Goal: Ask a question

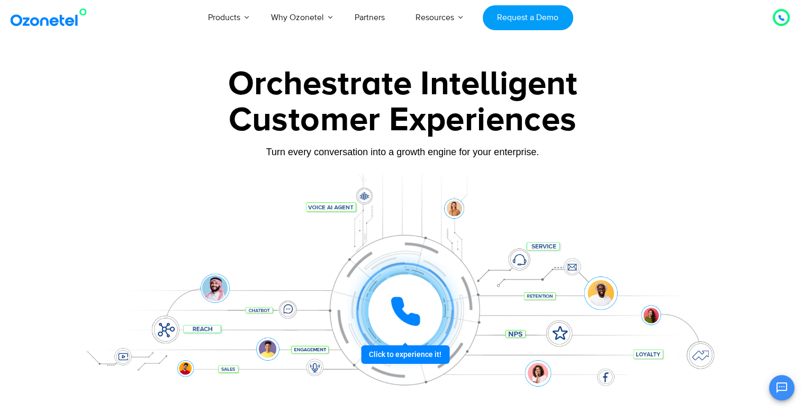
click at [378, 307] on div at bounding box center [406, 311] width 74 height 74
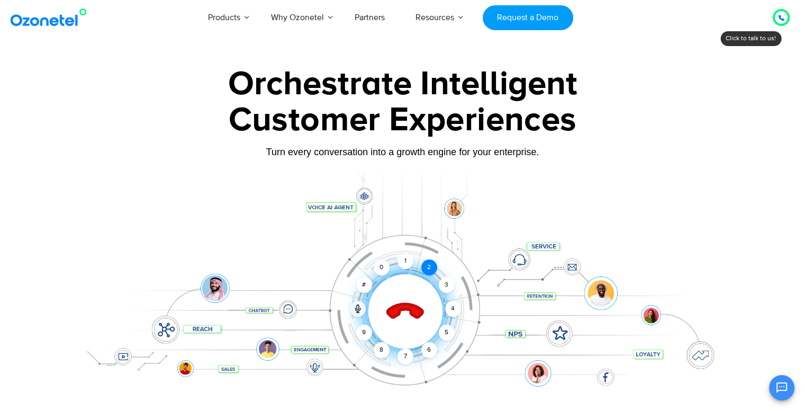
click at [421, 264] on div "2" at bounding box center [429, 267] width 16 height 16
click at [411, 261] on div "1" at bounding box center [406, 261] width 16 height 16
click at [405, 309] on icon at bounding box center [405, 311] width 37 height 37
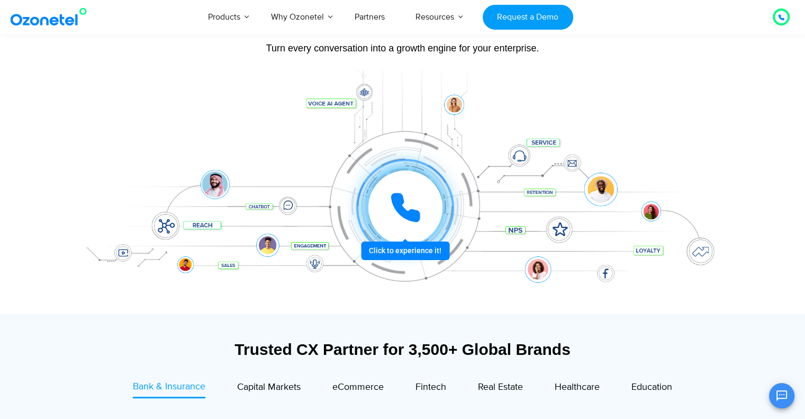
click at [775, 397] on button "Open chat" at bounding box center [781, 395] width 25 height 25
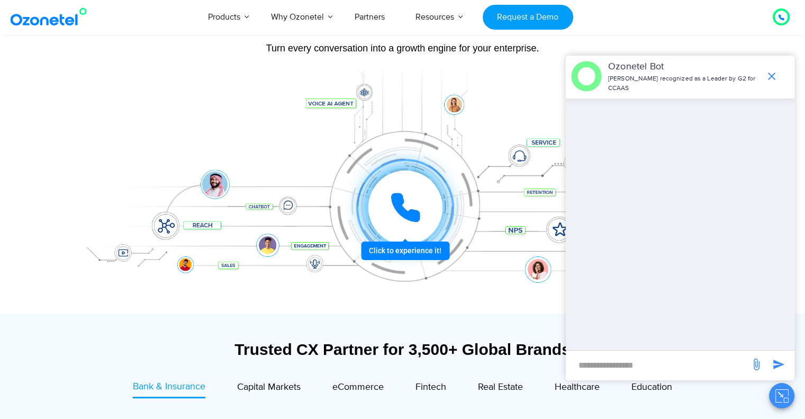
click at [636, 363] on input "new-msg-input" at bounding box center [658, 365] width 174 height 18
type input "**"
